Goal: Find specific page/section: Find specific page/section

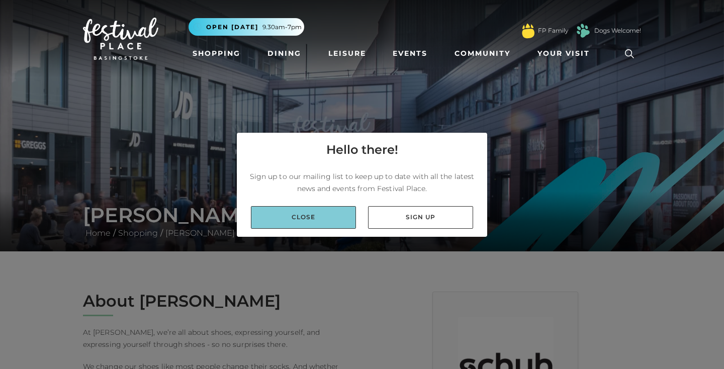
click at [322, 212] on link "Close" at bounding box center [303, 217] width 105 height 23
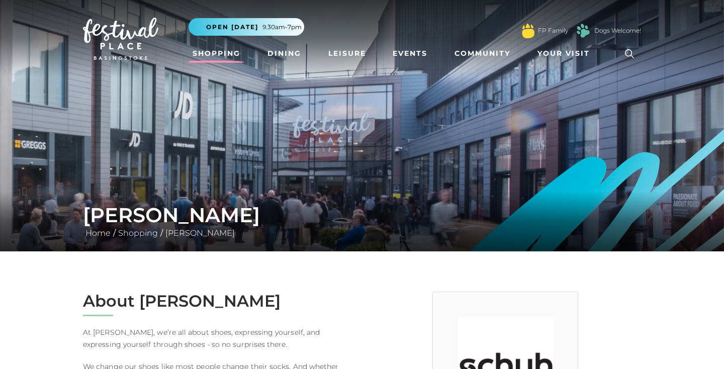
click at [226, 52] on link "Shopping" at bounding box center [217, 53] width 56 height 19
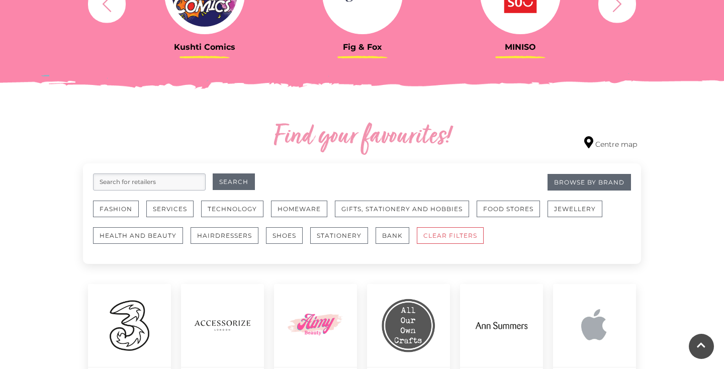
scroll to position [504, 0]
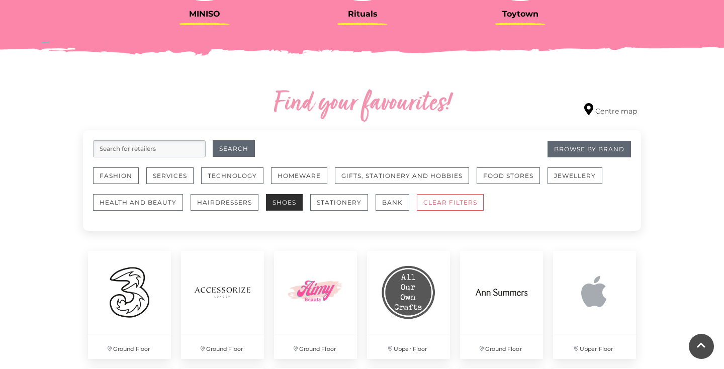
click at [300, 204] on button "Shoes" at bounding box center [284, 202] width 37 height 17
